Goal: Task Accomplishment & Management: Use online tool/utility

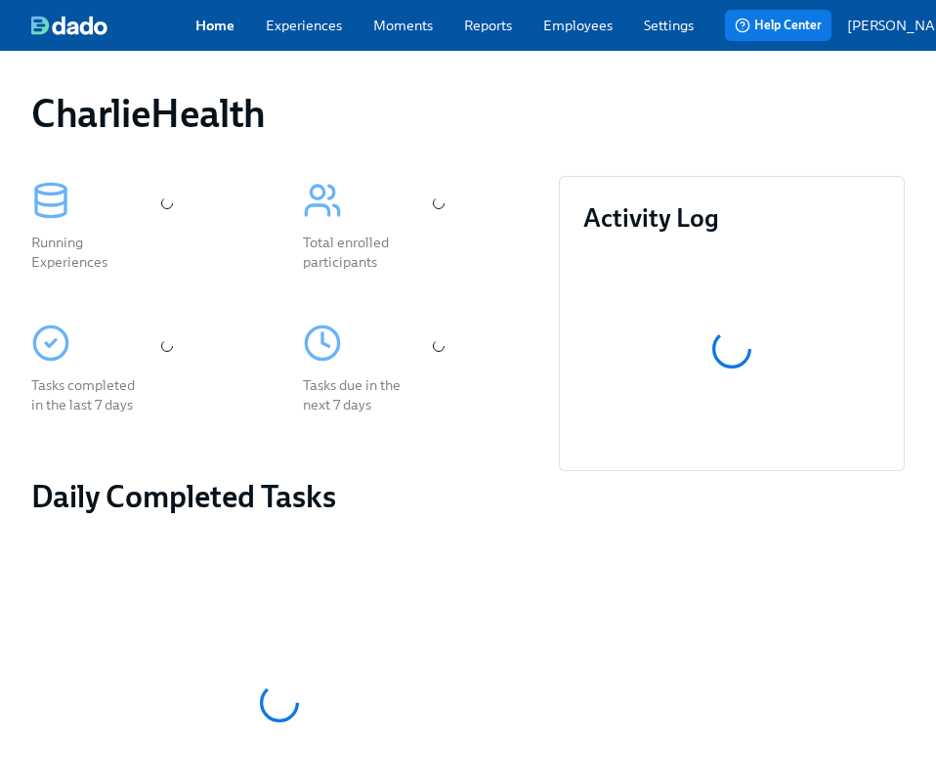
click at [583, 33] on link "Employees" at bounding box center [577, 26] width 69 height 20
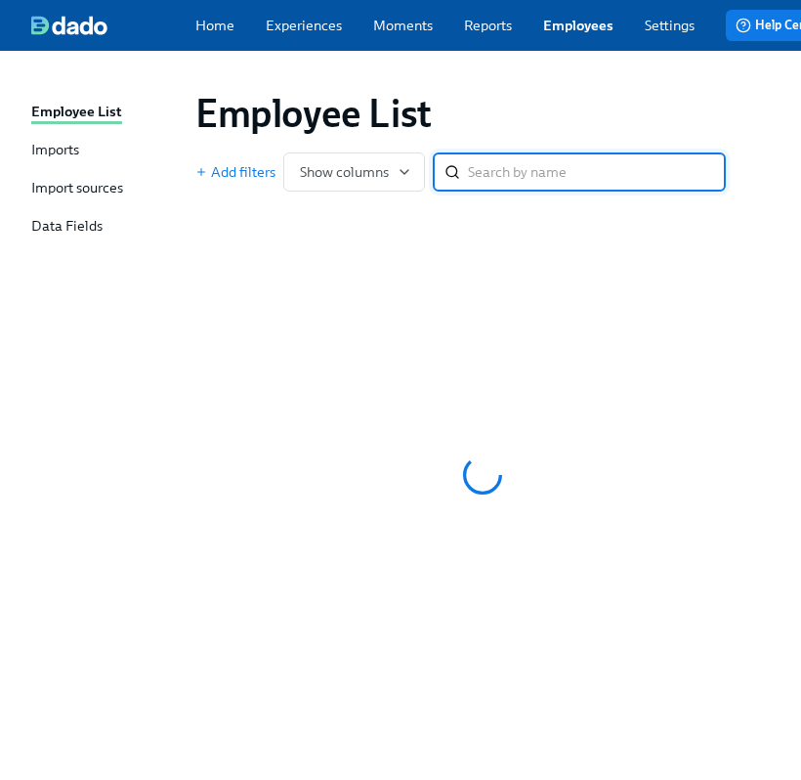
click at [478, 167] on input "search" at bounding box center [597, 171] width 258 height 39
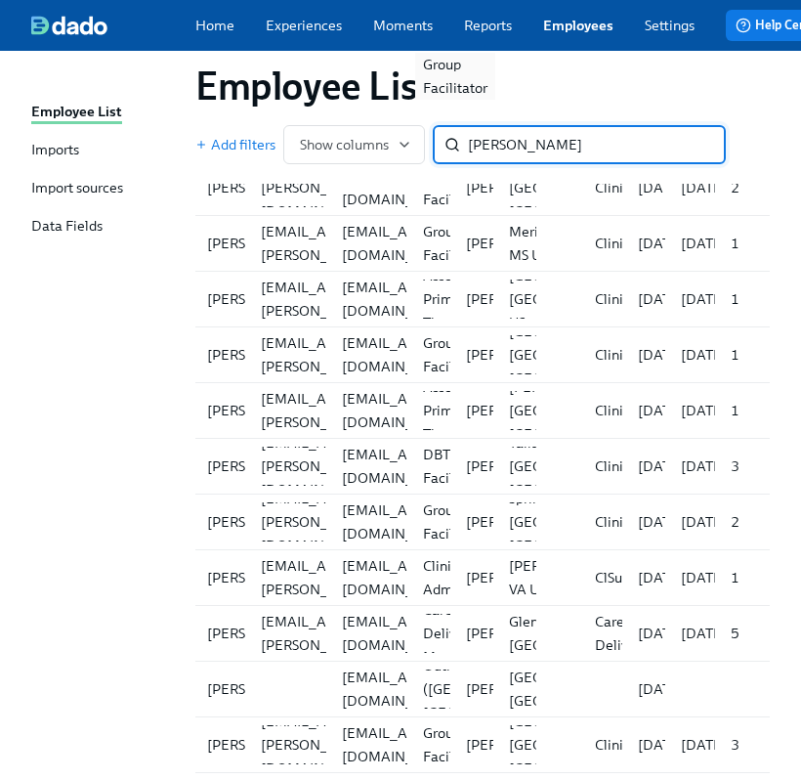
scroll to position [323, 0]
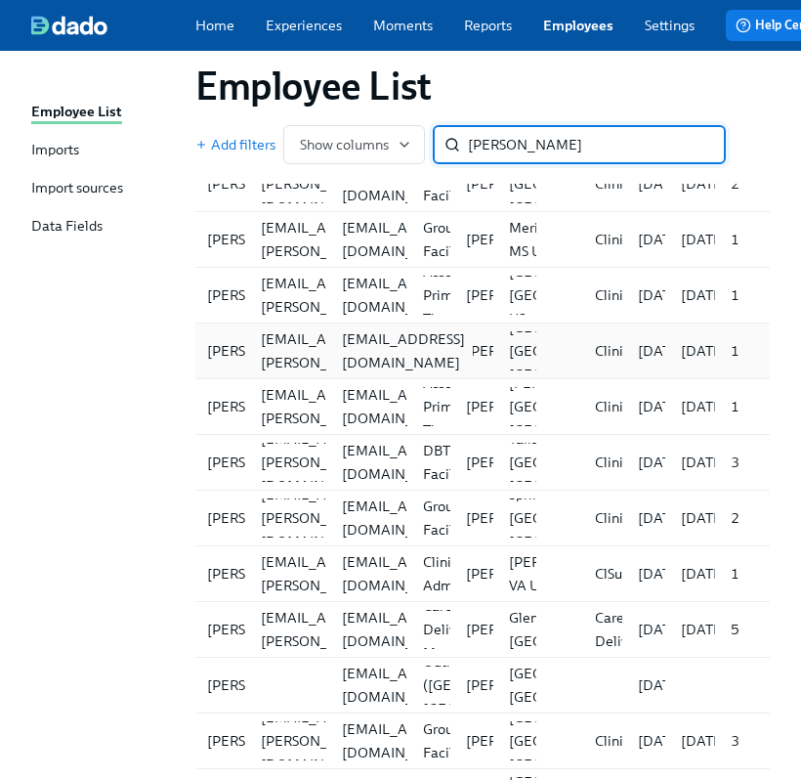
type input "wright"
click at [331, 353] on div "iamreneewright@yahoo.com" at bounding box center [366, 350] width 81 height 39
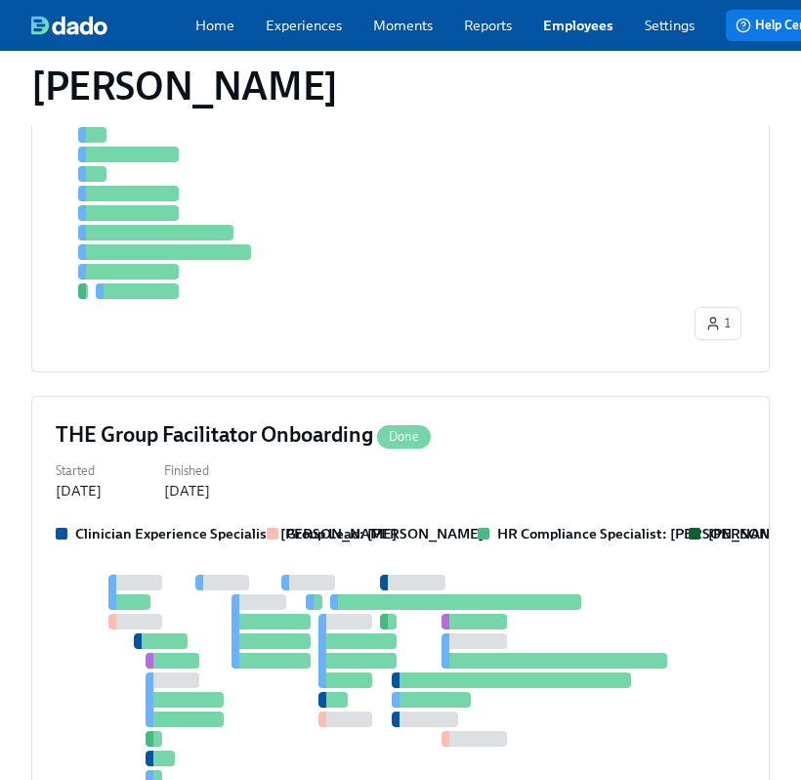
scroll to position [646, 0]
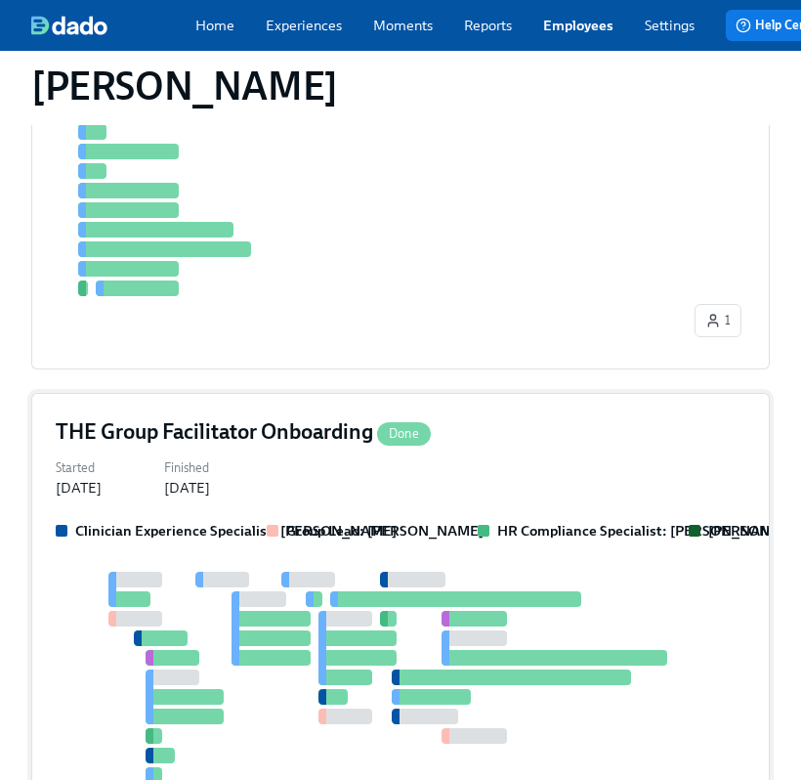
click at [457, 480] on div "Started May 21, 2025 Finished Jun 20, 2025" at bounding box center [401, 475] width 690 height 43
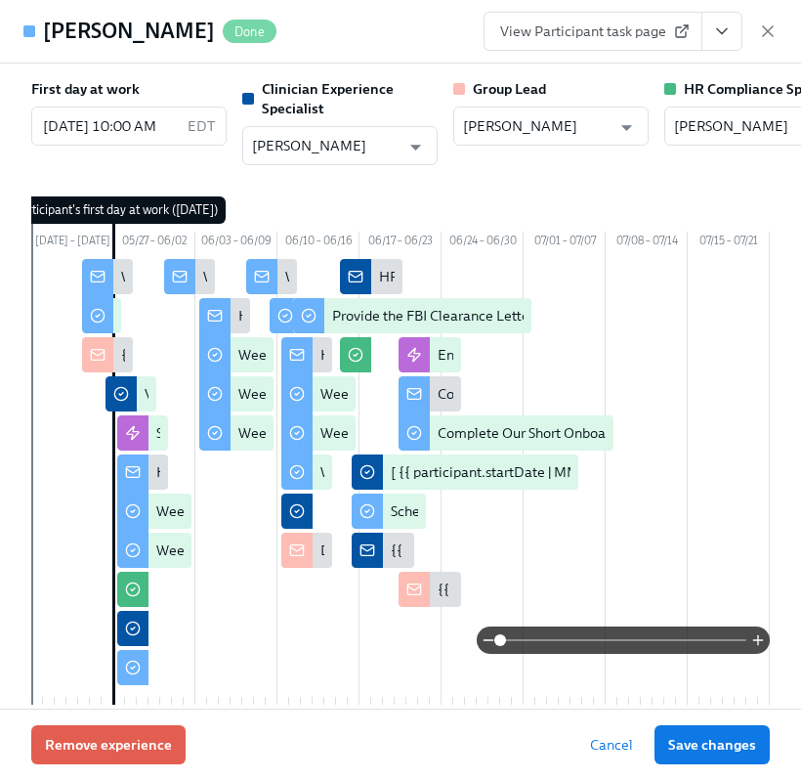
click at [742, 25] on button "View task page" at bounding box center [722, 31] width 41 height 39
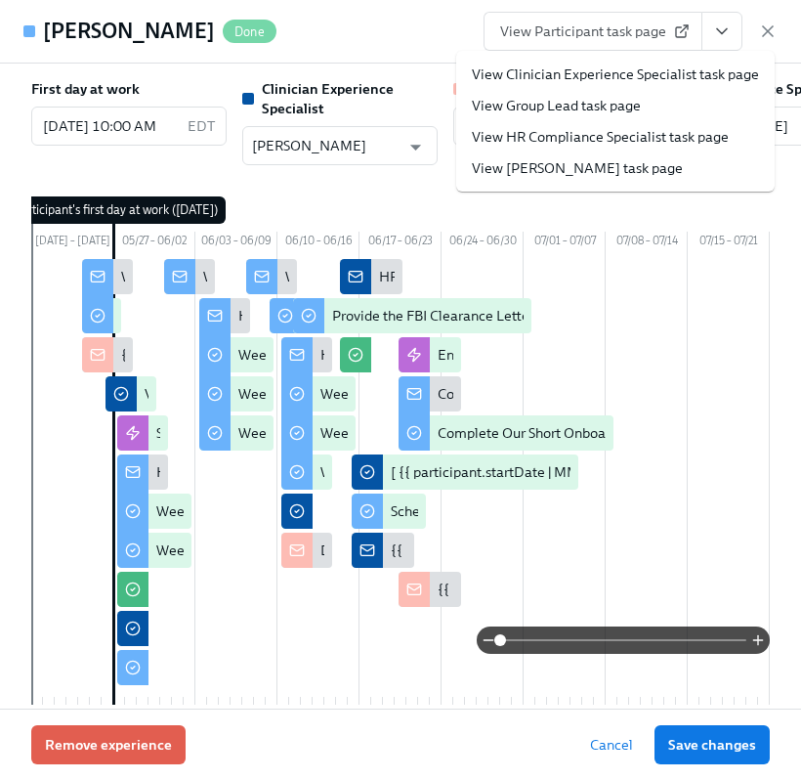
click at [640, 133] on link "View HR Compliance Specialist task page" at bounding box center [600, 137] width 257 height 20
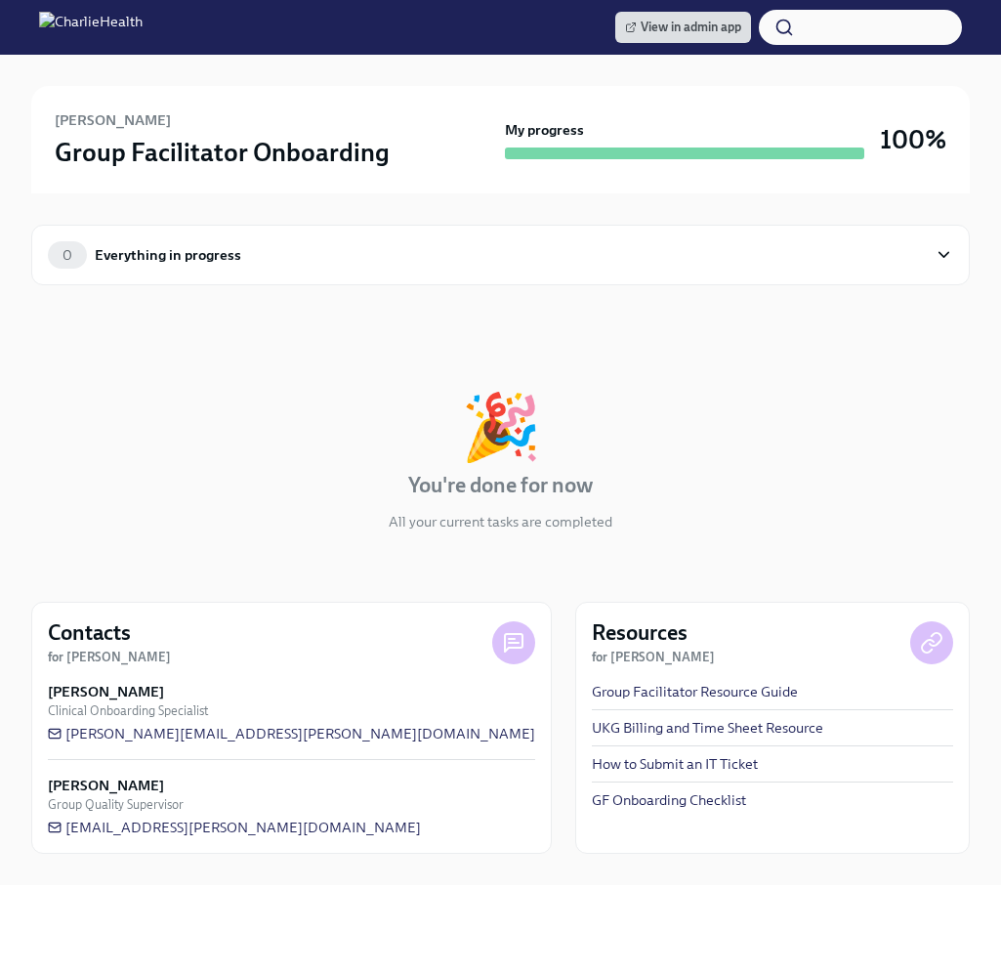
click at [311, 269] on div "0 Everything in progress" at bounding box center [500, 255] width 939 height 61
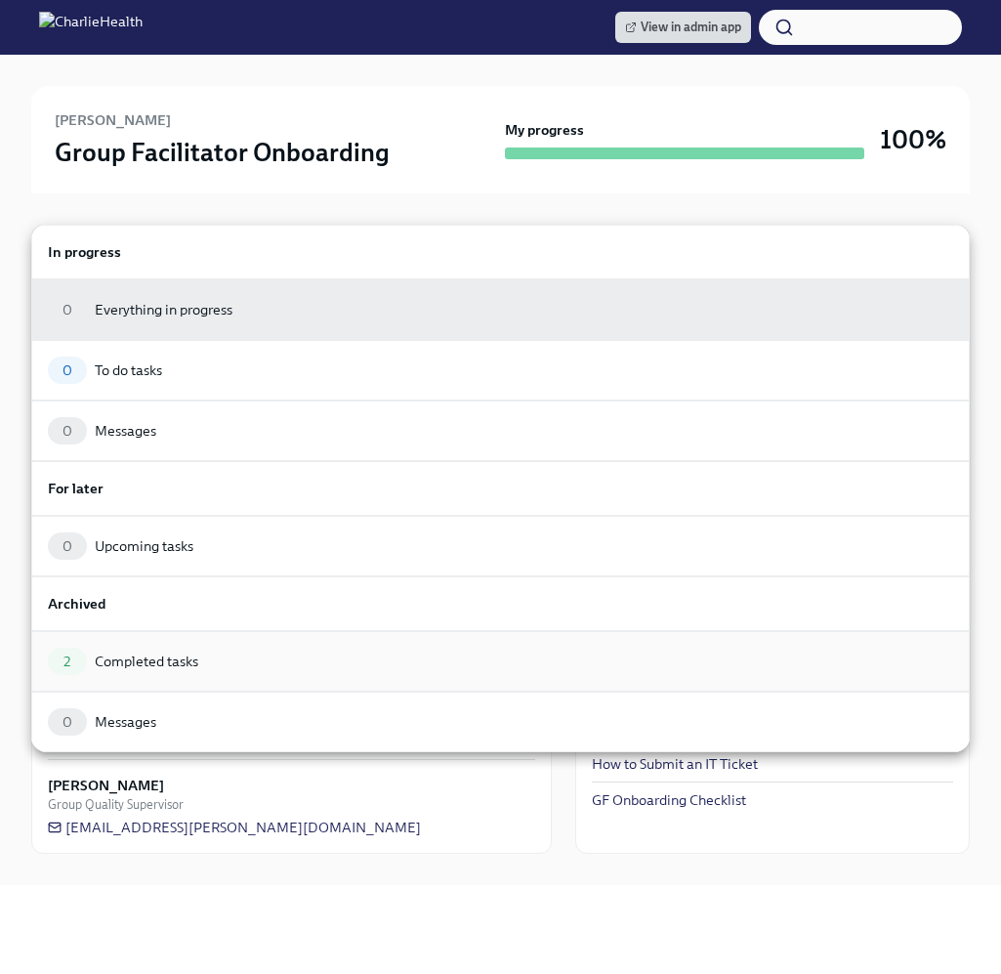
click at [162, 656] on div "Completed tasks" at bounding box center [147, 662] width 104 height 20
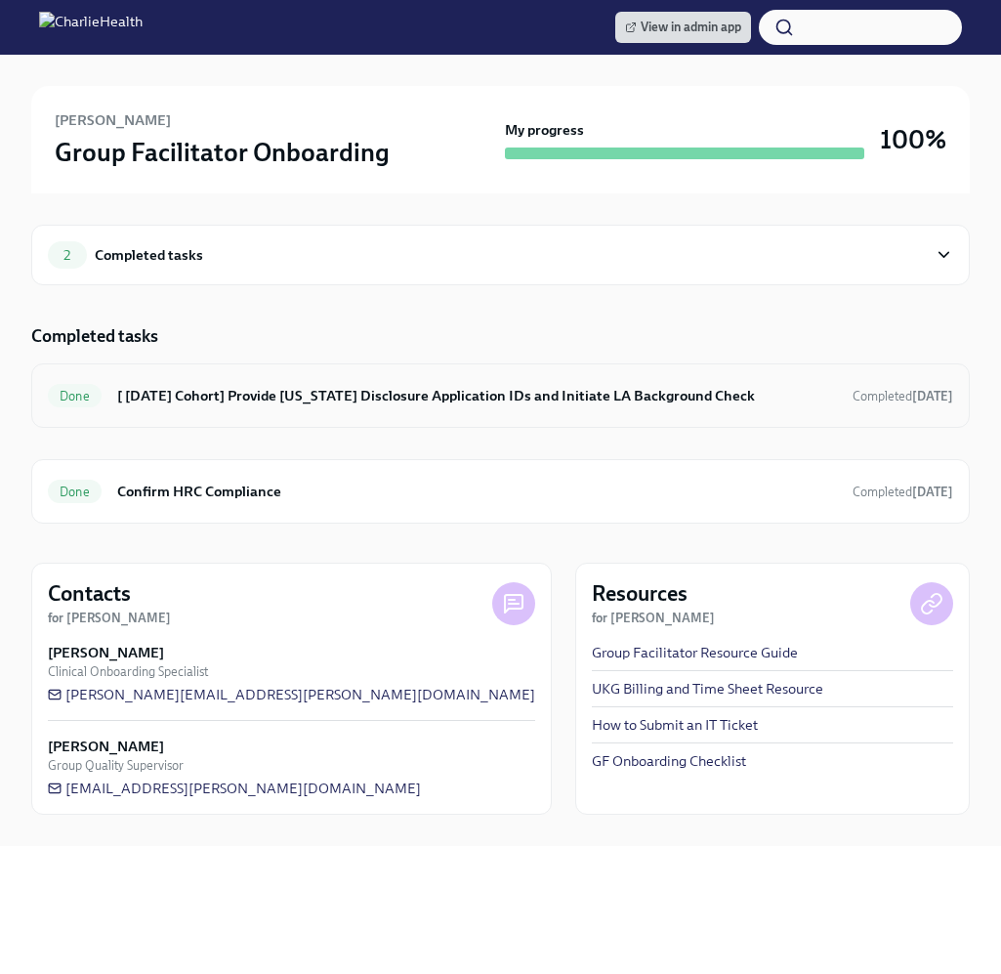
click at [265, 393] on h6 "[ [DATE] Cohort] Provide [US_STATE] Disclosure Application IDs and Initiate LA …" at bounding box center [477, 395] width 720 height 21
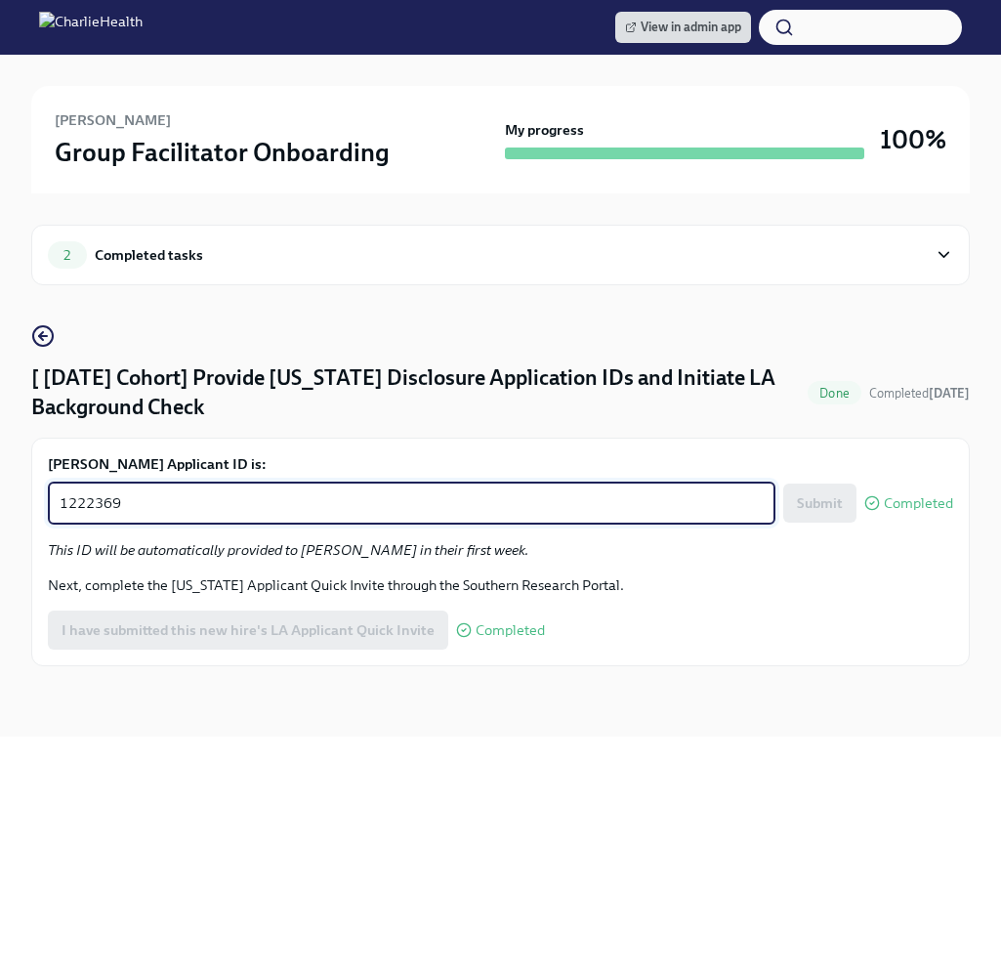
click at [113, 509] on textarea "1222369" at bounding box center [412, 502] width 704 height 23
